Goal: Transaction & Acquisition: Purchase product/service

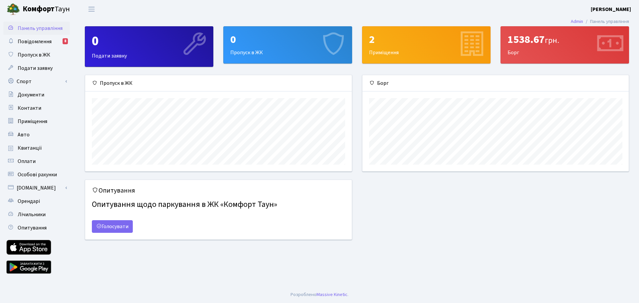
scroll to position [96, 266]
click at [31, 146] on span "Квитанції" at bounding box center [30, 148] width 24 height 7
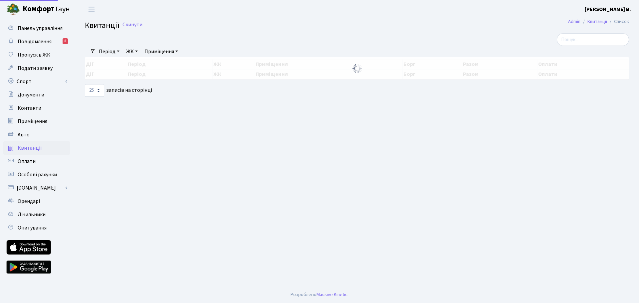
select select "25"
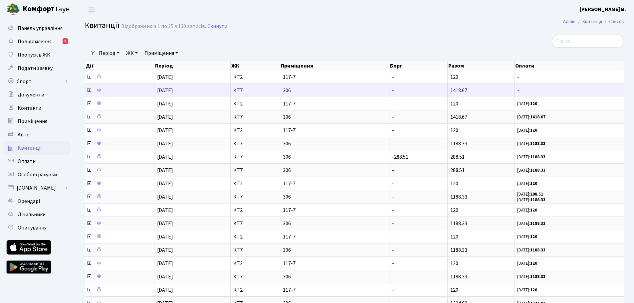
click at [89, 91] on icon at bounding box center [89, 90] width 5 height 5
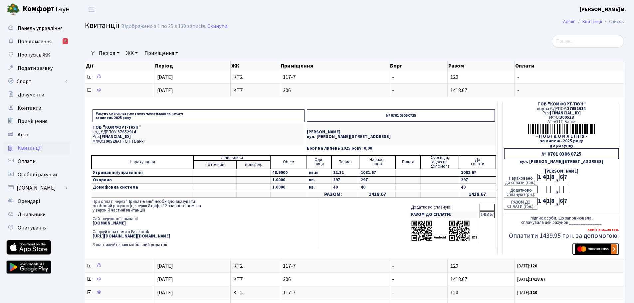
click at [608, 251] on img "submit" at bounding box center [596, 249] width 42 height 10
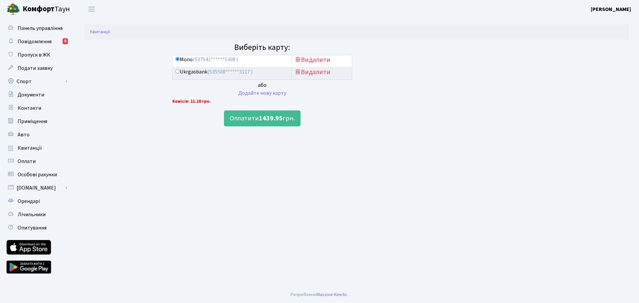
click at [194, 70] on label "Ukrgasbank (535508******3117 )" at bounding box center [214, 72] width 77 height 8
click at [180, 70] on input "Ukrgasbank (535508******3117 )" at bounding box center [178, 71] width 4 height 4
radio input "true"
click at [281, 120] on b "1439.95" at bounding box center [271, 118] width 24 height 9
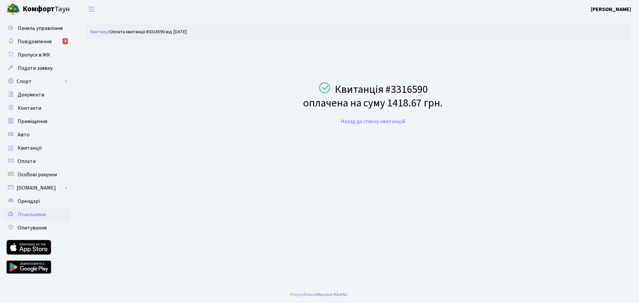
click at [52, 214] on link "Лічильники" at bounding box center [36, 214] width 67 height 13
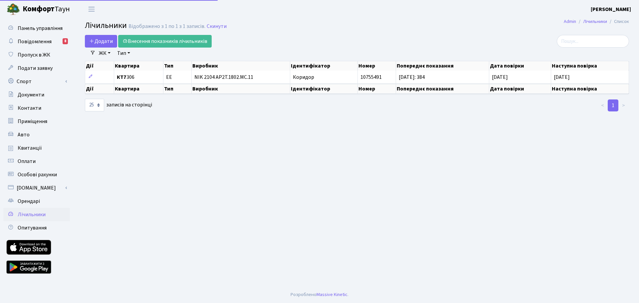
select select "25"
click at [36, 149] on span "Квитанції" at bounding box center [30, 148] width 24 height 7
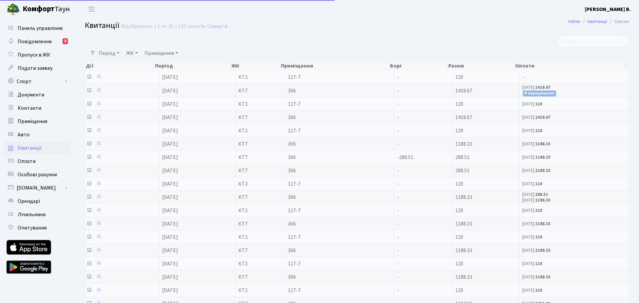
select select "25"
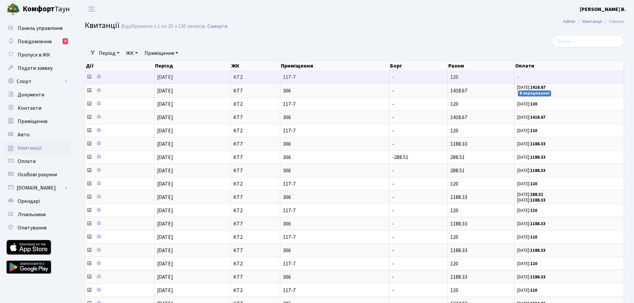
click at [89, 75] on icon at bounding box center [89, 76] width 5 height 5
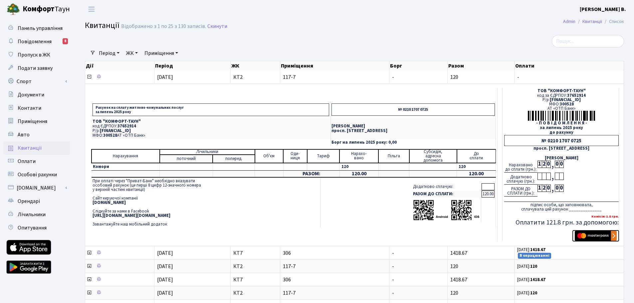
click at [592, 235] on img "submit" at bounding box center [596, 236] width 42 height 10
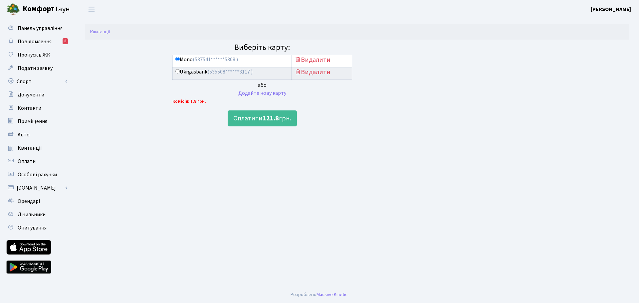
click at [193, 73] on label "Ukrgasbank (535508******3117 )" at bounding box center [214, 72] width 77 height 8
click at [180, 73] on input "Ukrgasbank (535508******3117 )" at bounding box center [178, 71] width 4 height 4
radio input "true"
click at [276, 122] on b "121.8" at bounding box center [271, 118] width 16 height 9
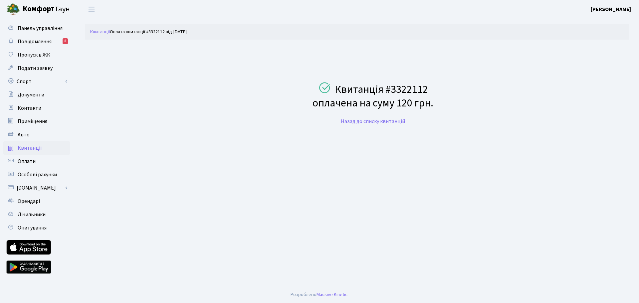
click at [34, 152] on link "Квитанції" at bounding box center [36, 148] width 67 height 13
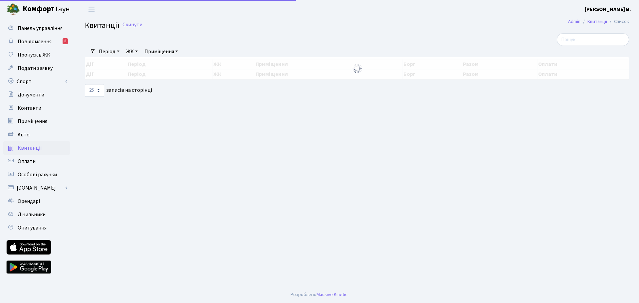
select select "25"
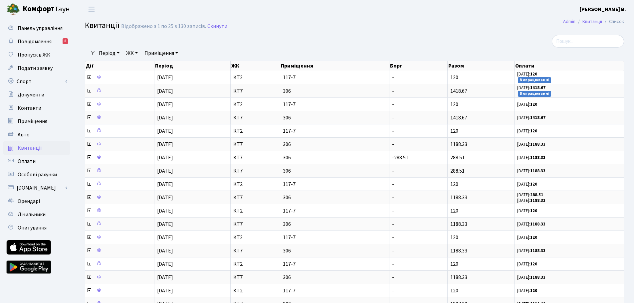
click at [602, 10] on b "[PERSON_NAME] В." at bounding box center [603, 9] width 46 height 7
click at [594, 40] on link "Вийти" at bounding box center [593, 36] width 66 height 10
